Goal: Obtain resource: Obtain resource

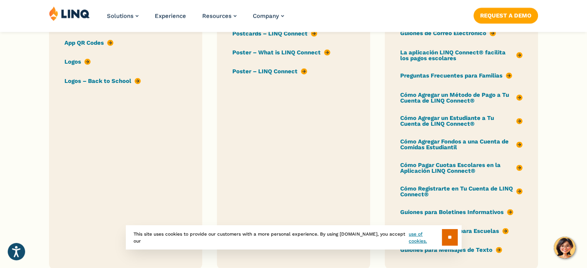
scroll to position [1004, 0]
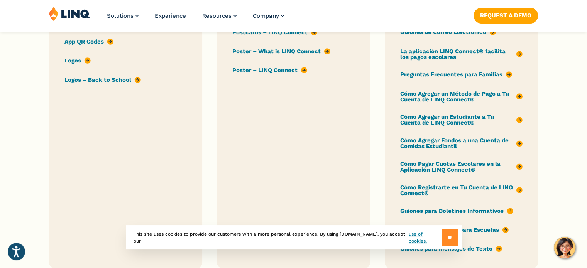
click at [451, 236] on input "**" at bounding box center [450, 237] width 16 height 17
